Goal: Information Seeking & Learning: Learn about a topic

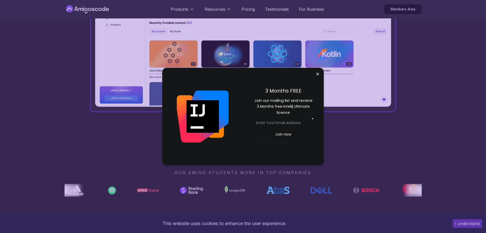
scroll to position [255, 0]
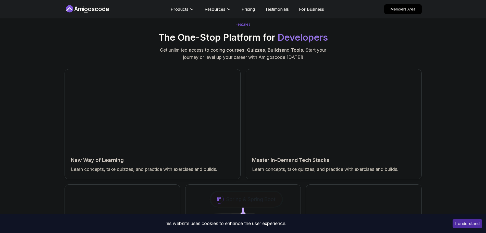
scroll to position [766, 0]
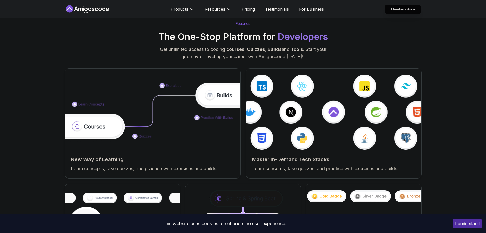
click at [402, 9] on p "Members Area" at bounding box center [403, 9] width 35 height 9
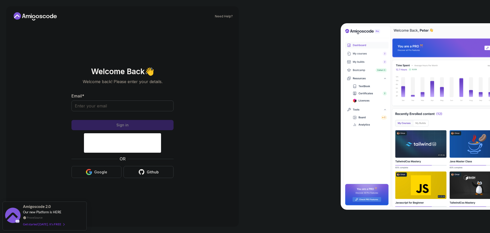
click at [94, 170] on button "Google" at bounding box center [97, 172] width 50 height 12
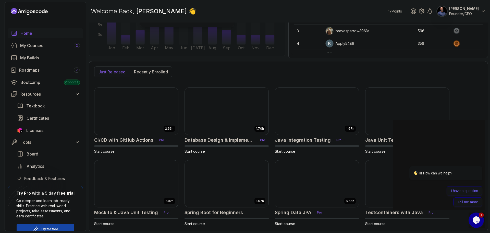
scroll to position [95, 0]
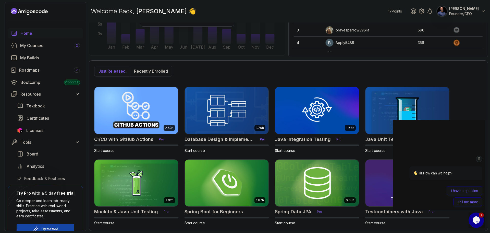
click at [480, 156] on icon "Chat attention grabber" at bounding box center [480, 158] width 4 height 5
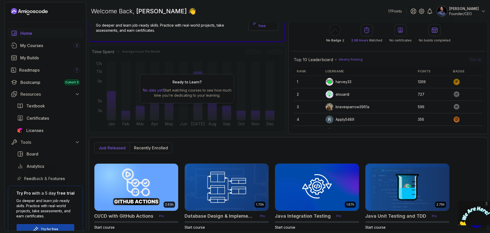
scroll to position [0, 0]
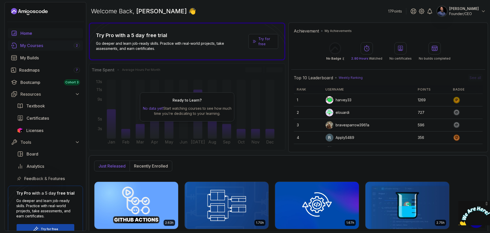
click at [38, 46] on div "My Courses 2" at bounding box center [50, 45] width 60 height 6
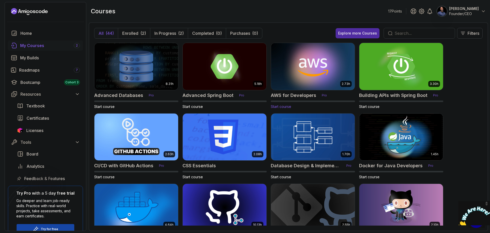
click at [287, 96] on h2 "AWS for Developers" at bounding box center [293, 95] width 45 height 7
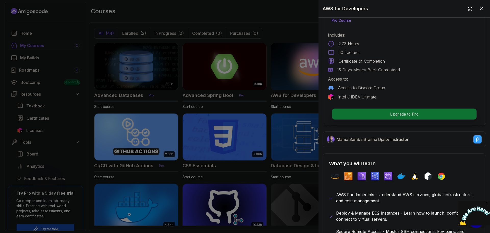
scroll to position [127, 0]
click at [394, 109] on p "Upgrade to Pro" at bounding box center [404, 113] width 145 height 11
